Goal: Transaction & Acquisition: Purchase product/service

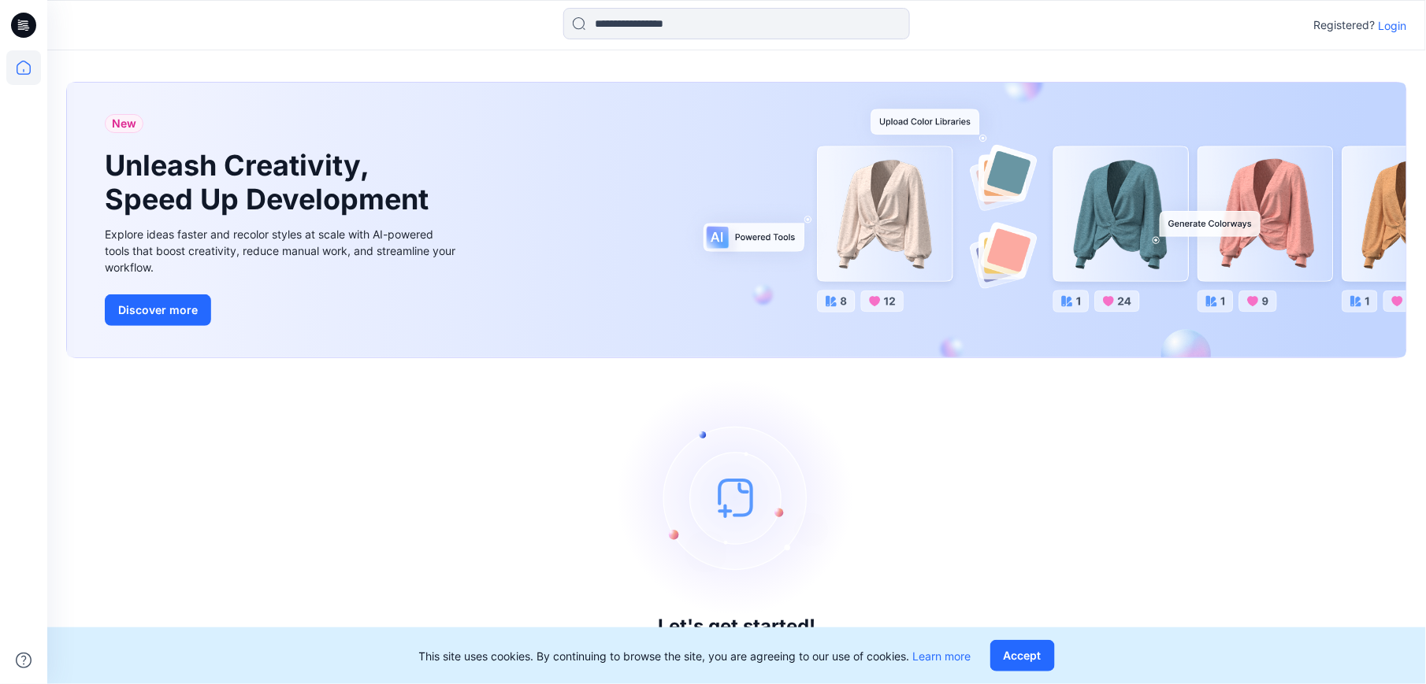
click at [1389, 25] on p "Login" at bounding box center [1392, 25] width 28 height 17
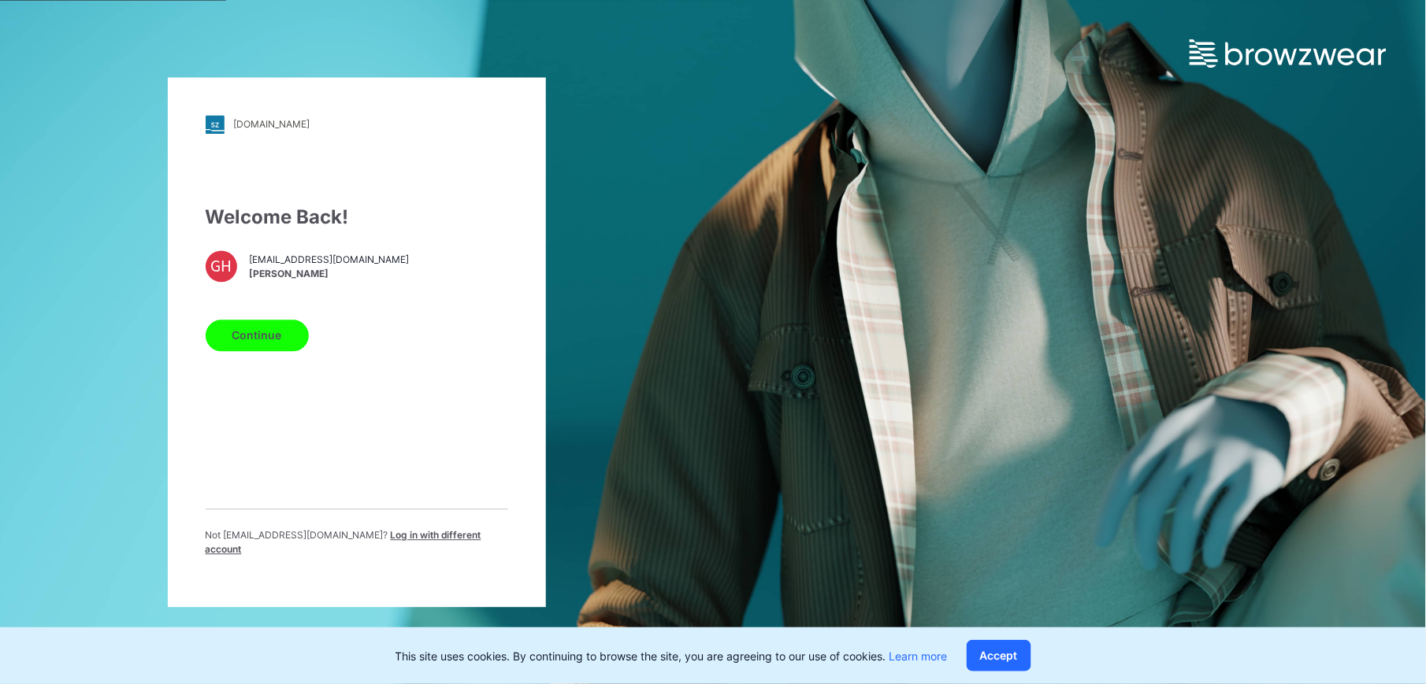
click at [254, 328] on button "Continue" at bounding box center [257, 336] width 103 height 32
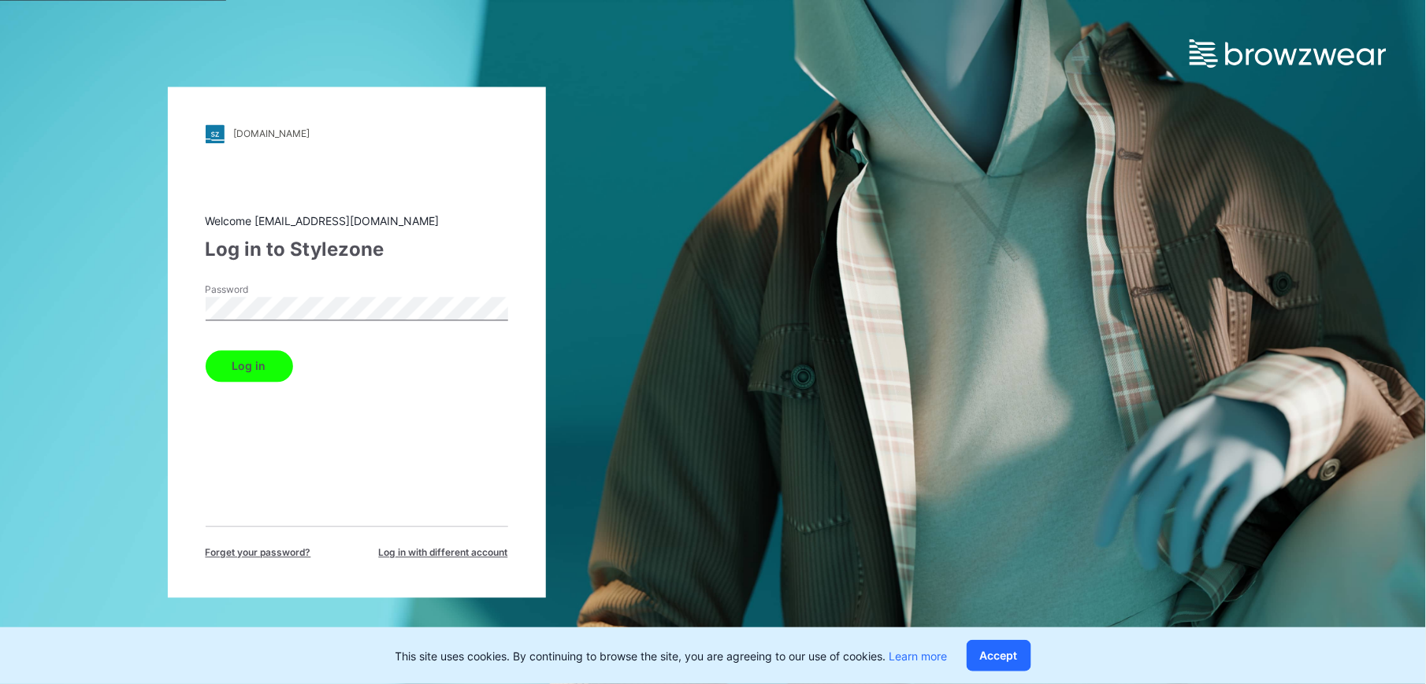
click at [239, 361] on button "Log in" at bounding box center [249, 367] width 87 height 32
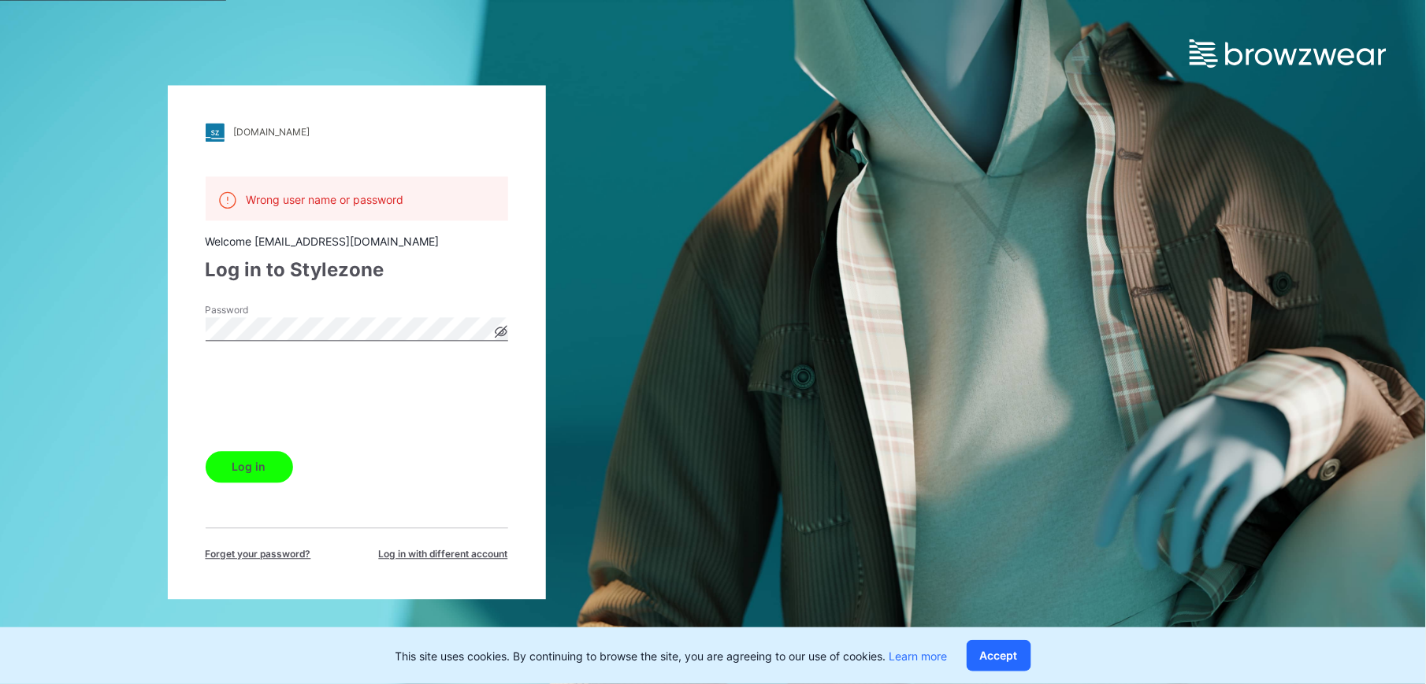
click at [236, 458] on button "Log in" at bounding box center [249, 467] width 87 height 32
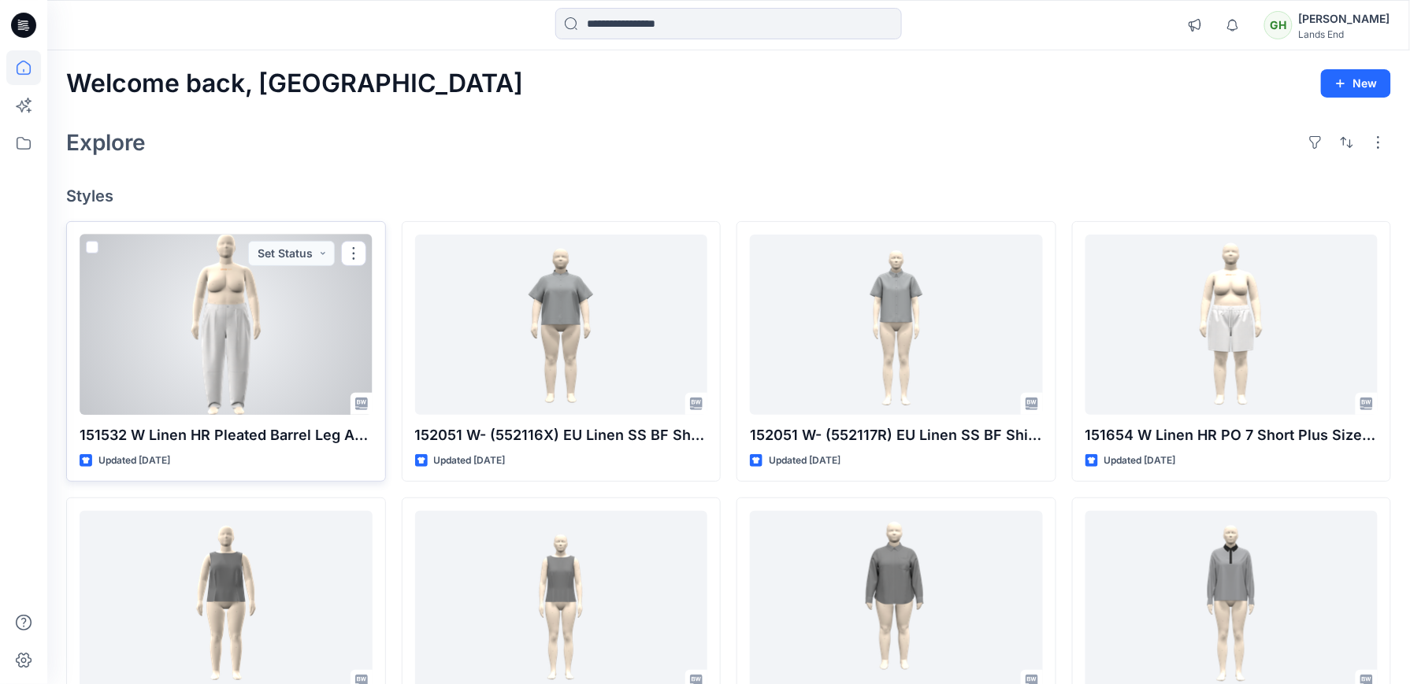
click at [272, 354] on div at bounding box center [226, 325] width 293 height 180
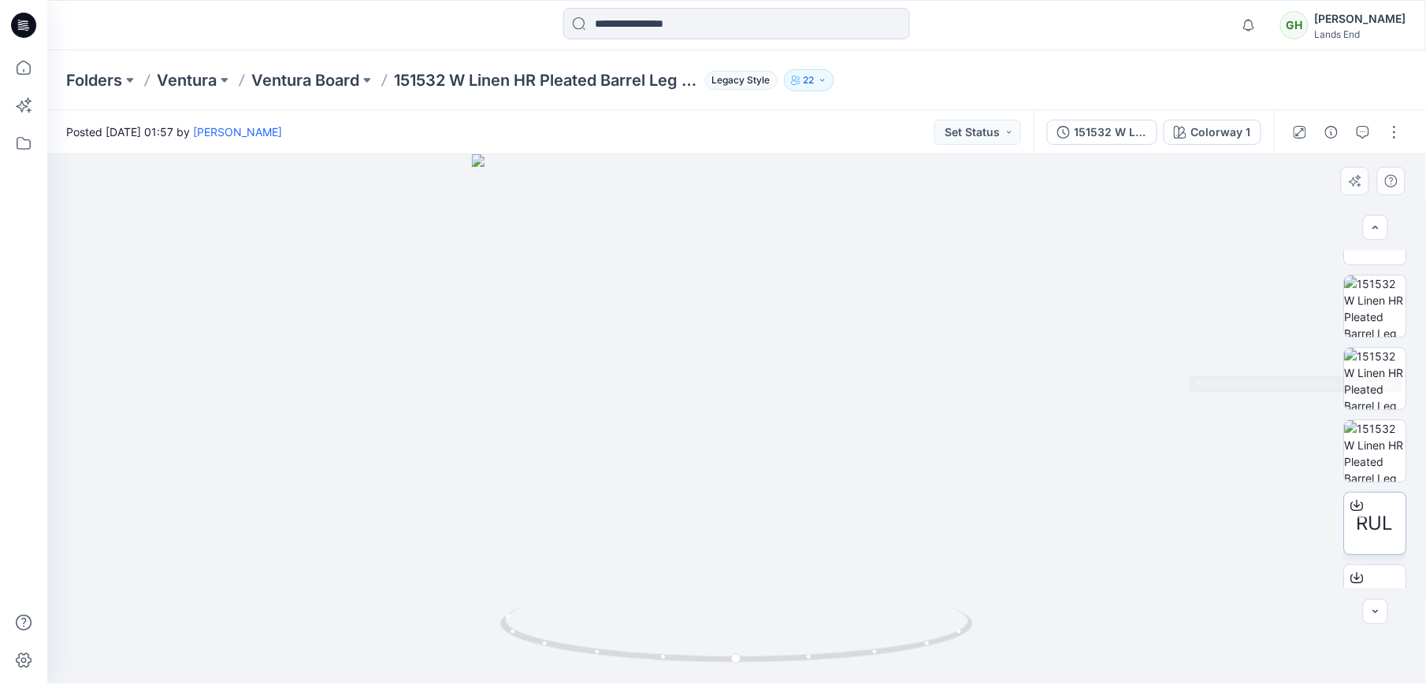
scroll to position [233, 0]
